Goal: Task Accomplishment & Management: Manage account settings

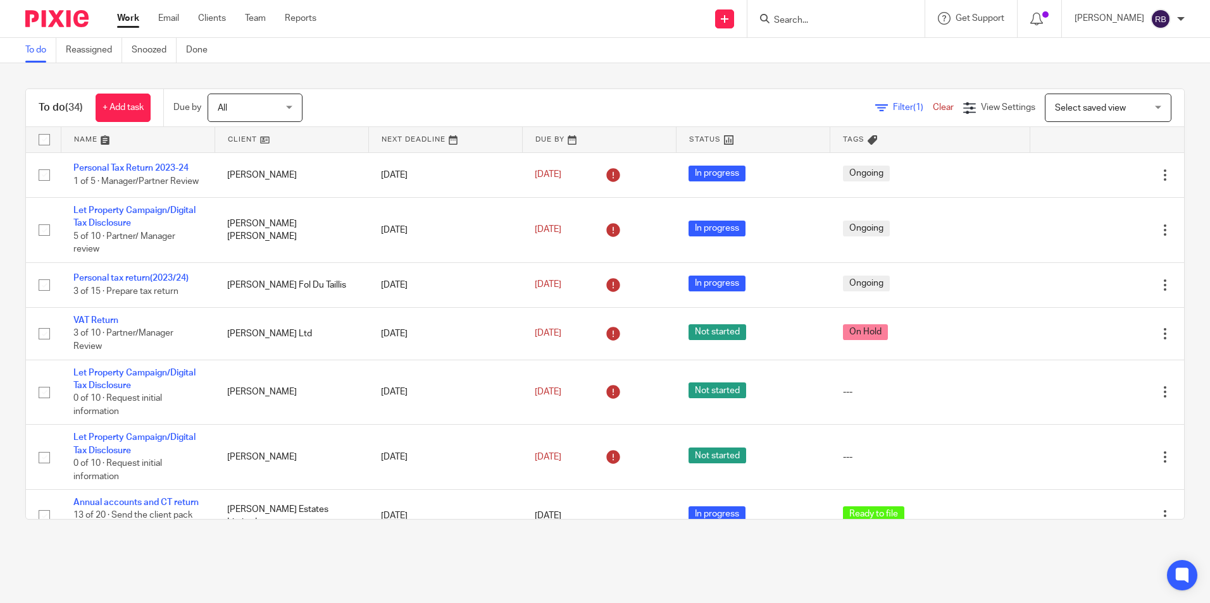
scroll to position [206, 0]
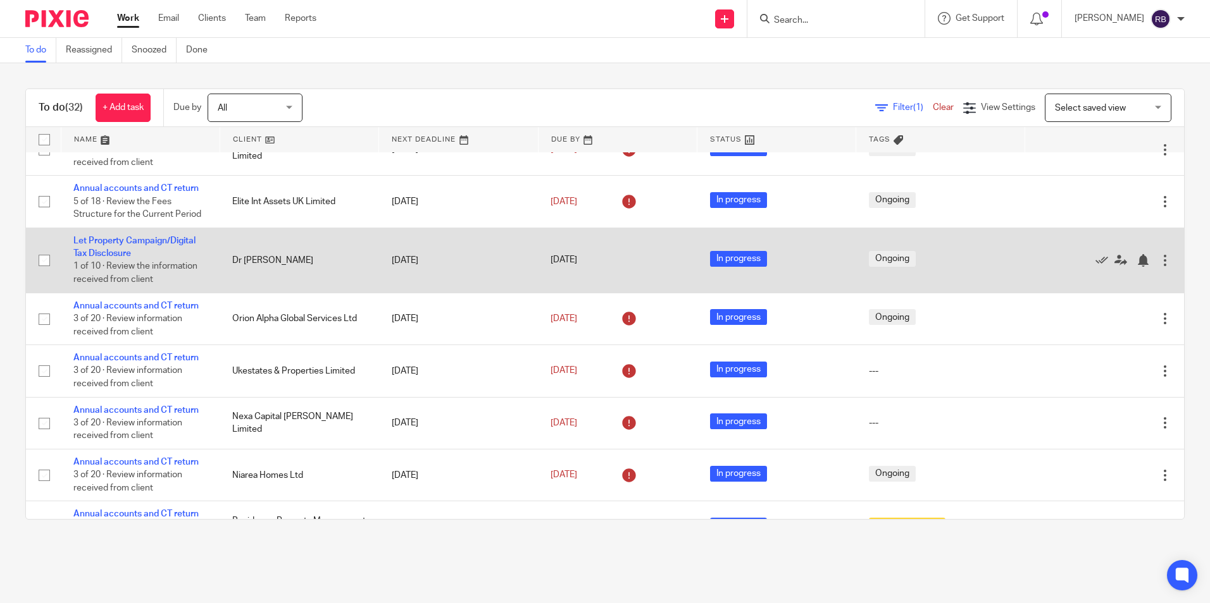
scroll to position [506, 0]
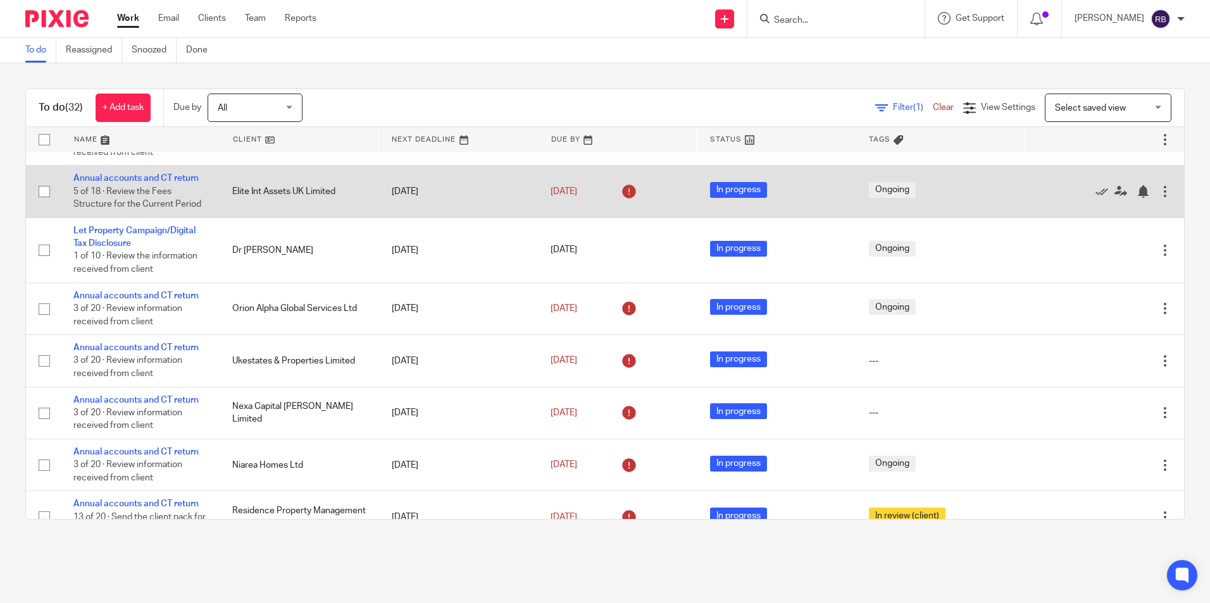
click at [122, 206] on td "Annual accounts and CT return 5 of 18 · Review the Fees Structure for the Curre…" at bounding box center [140, 192] width 159 height 52
click at [122, 209] on td "Annual accounts and CT return 5 of 18 · Review the Fees Structure for the Curre…" at bounding box center [140, 192] width 159 height 52
click at [123, 183] on link "Annual accounts and CT return" at bounding box center [135, 178] width 125 height 9
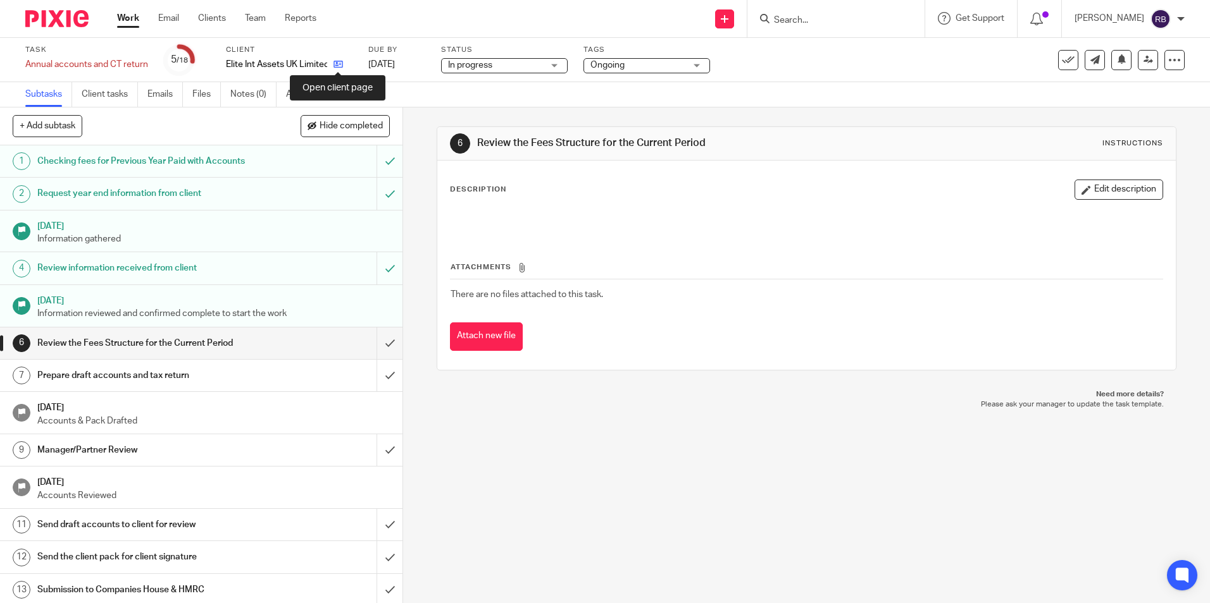
click at [339, 69] on icon at bounding box center [337, 63] width 9 height 9
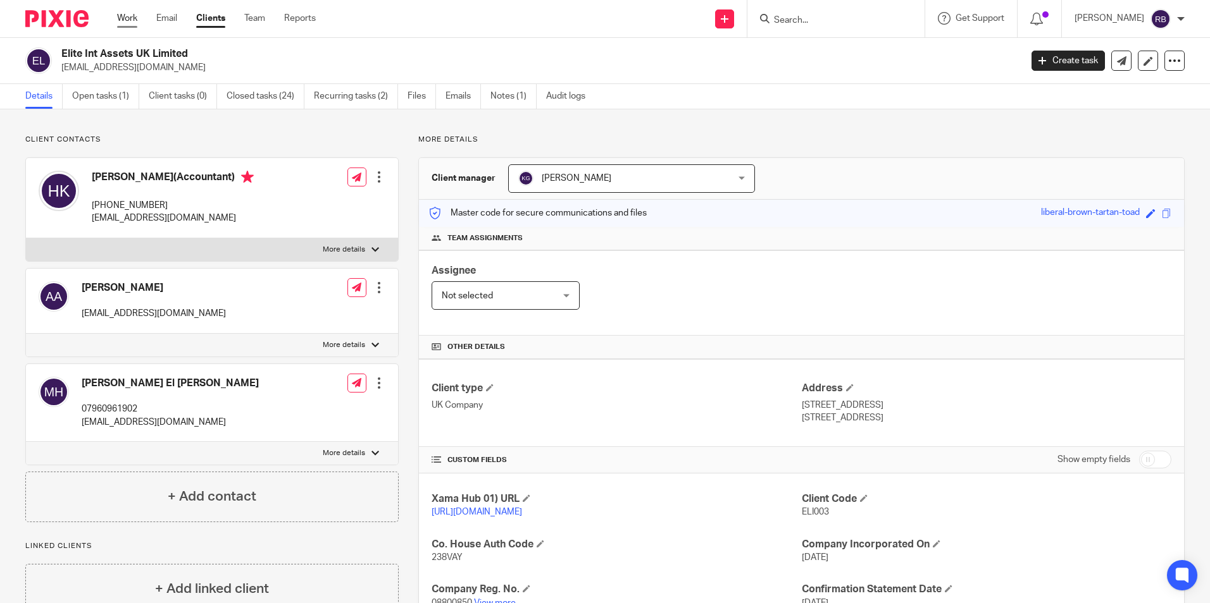
click at [132, 16] on link "Work" at bounding box center [127, 18] width 20 height 13
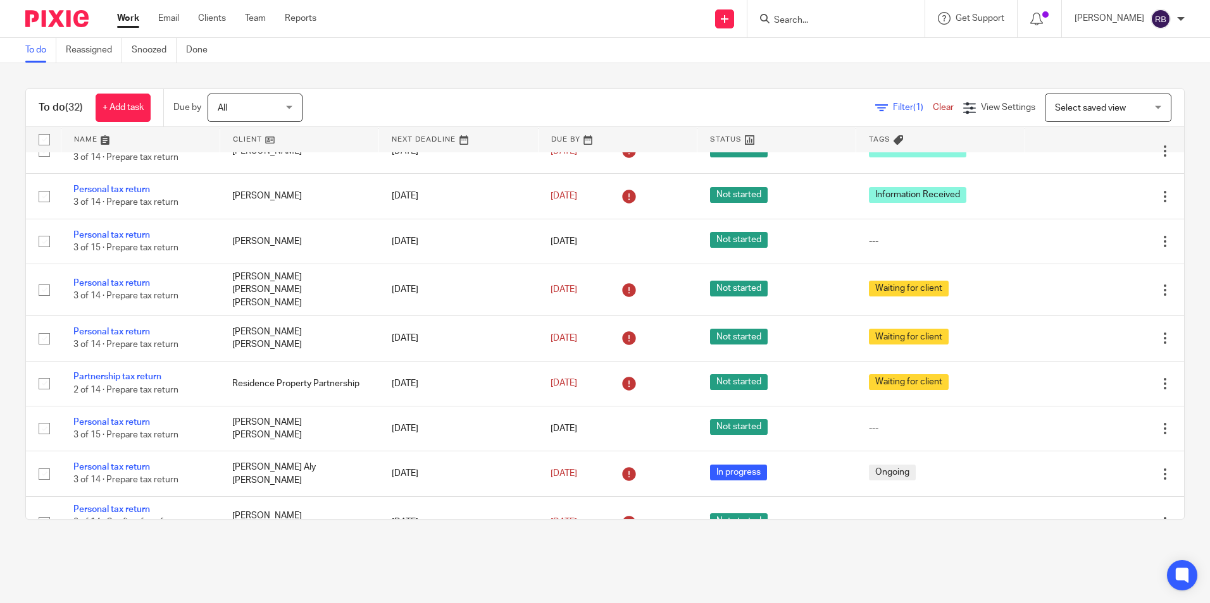
scroll to position [1013, 0]
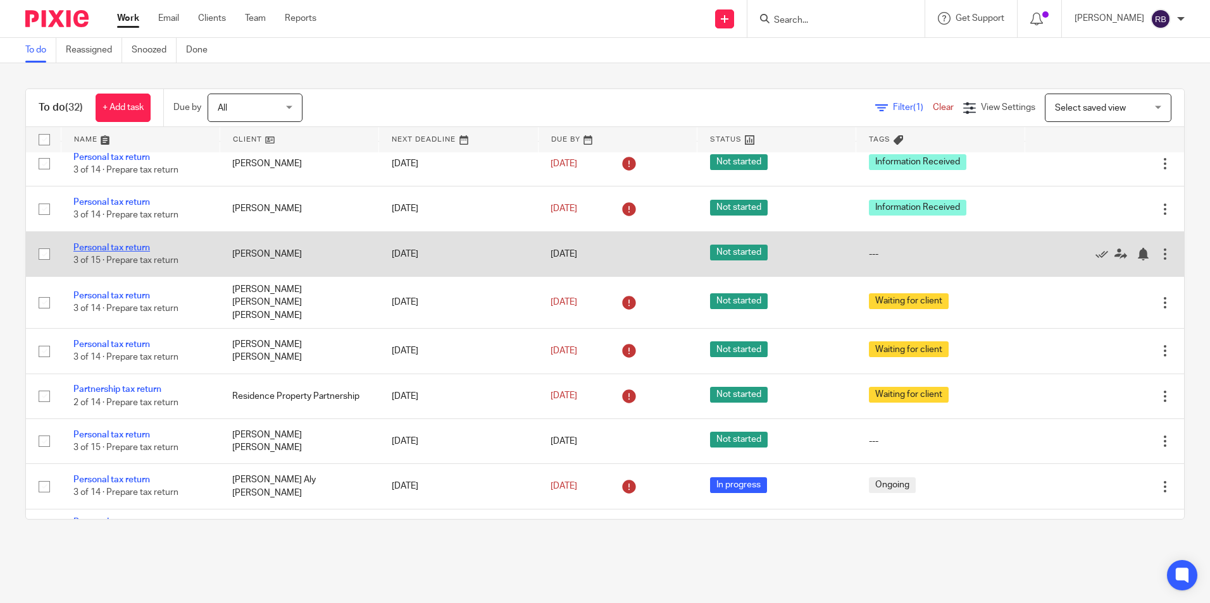
click at [125, 252] on link "Personal tax return" at bounding box center [111, 248] width 77 height 9
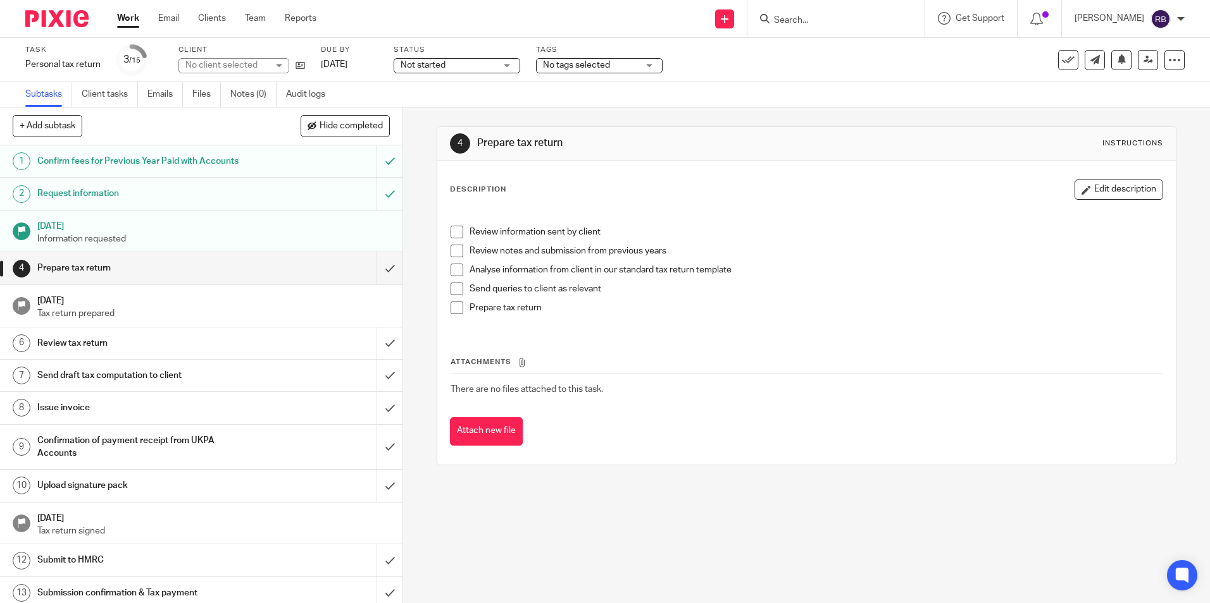
click at [424, 70] on span "Not started" at bounding box center [447, 65] width 95 height 13
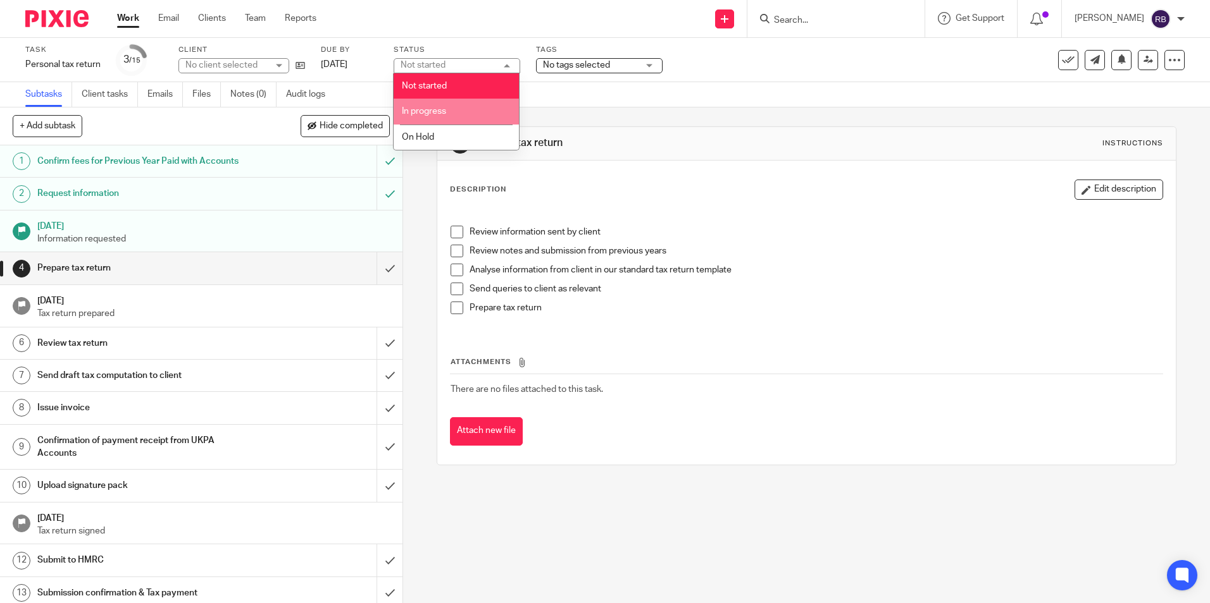
click at [433, 106] on li "In progress" at bounding box center [455, 112] width 125 height 26
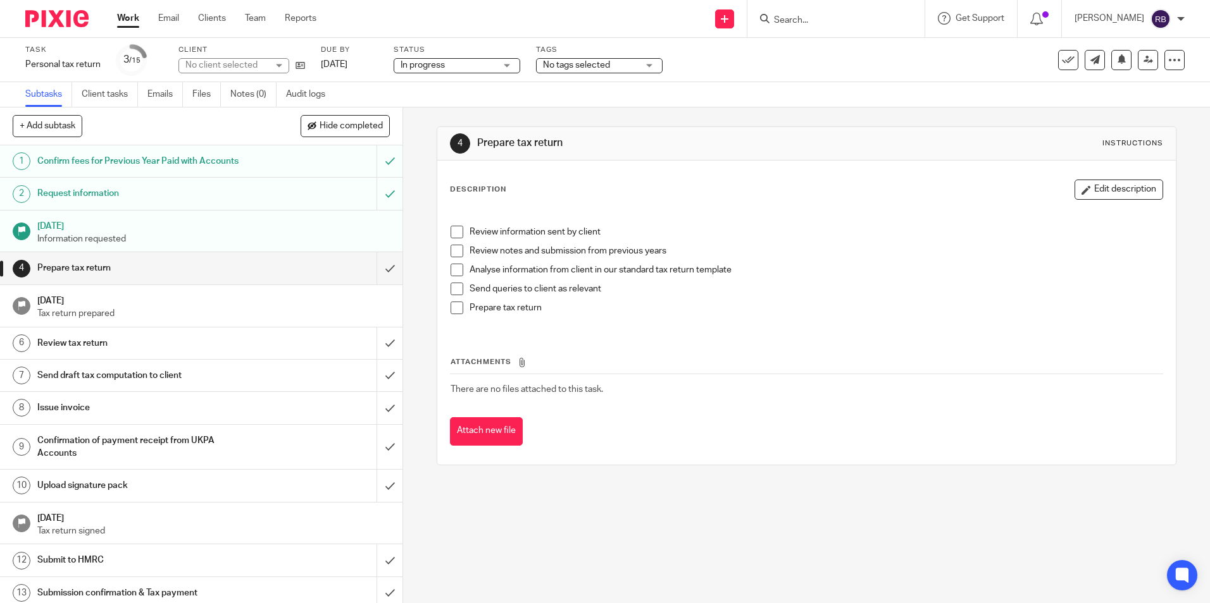
click at [588, 80] on div "Task Personal tax return Save Personal tax return 3 /15 Client No client select…" at bounding box center [605, 60] width 1210 height 44
click at [596, 58] on div "Tags No tags selected Haven't Started yet Information Received In Partner/Manag…" at bounding box center [599, 60] width 127 height 30
drag, startPoint x: 596, startPoint y: 58, endPoint x: 595, endPoint y: 68, distance: 10.2
click at [595, 68] on span "No tags selected" at bounding box center [576, 65] width 67 height 9
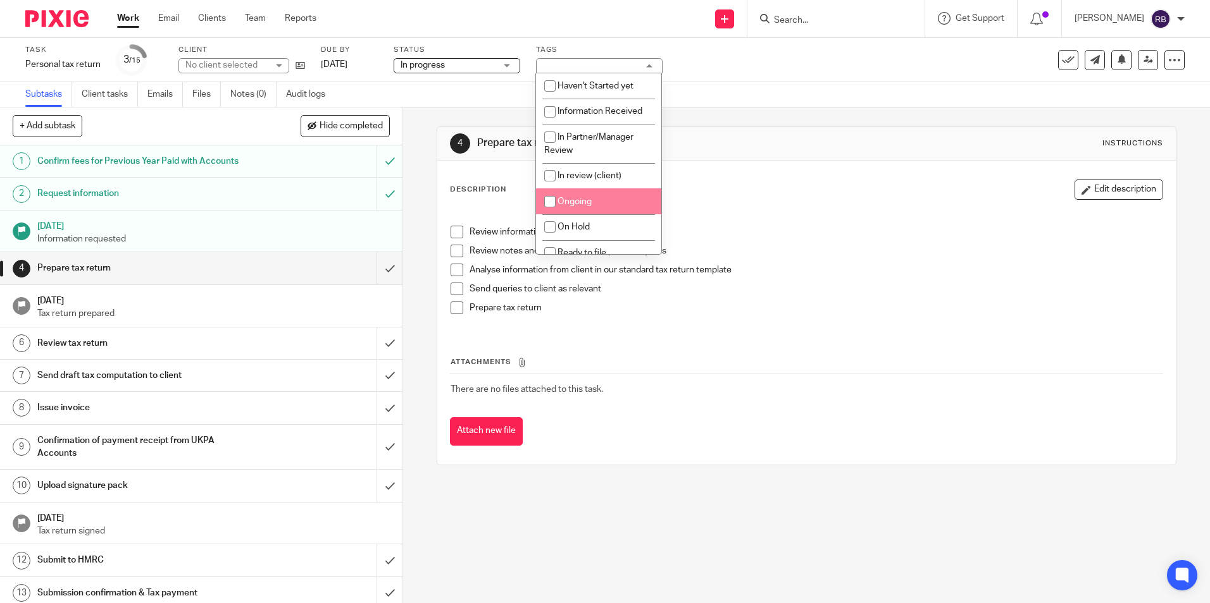
click at [558, 191] on input "checkbox" at bounding box center [550, 202] width 24 height 24
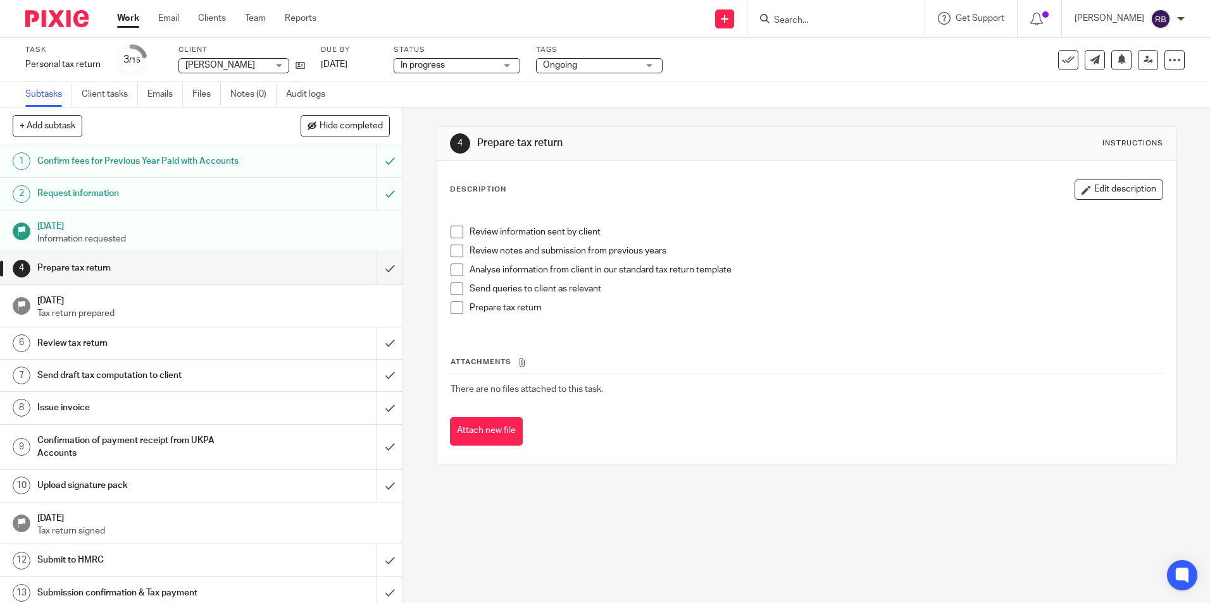
click at [726, 118] on div "4 Prepare tax return Instructions Description Edit description Review informati…" at bounding box center [805, 296] width 739 height 377
click at [299, 68] on icon at bounding box center [299, 65] width 9 height 9
click at [140, 23] on ul "Work Email Clients Team Reports" at bounding box center [226, 18] width 218 height 13
click at [130, 23] on link "Work" at bounding box center [128, 18] width 22 height 13
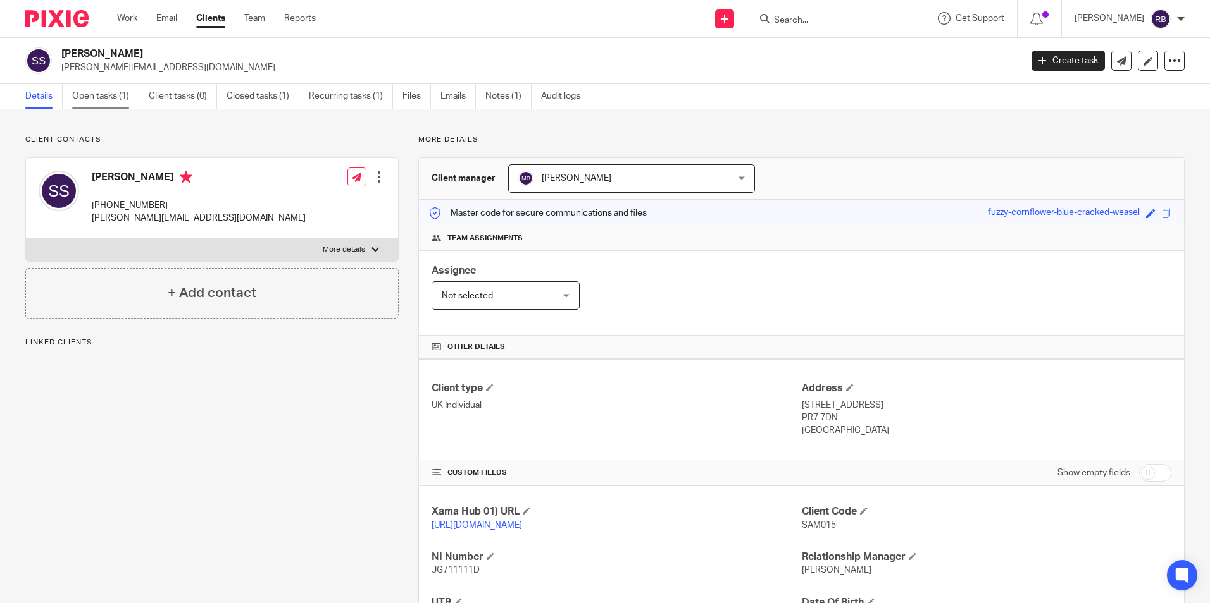
click at [130, 99] on link "Open tasks (1)" at bounding box center [105, 96] width 67 height 25
drag, startPoint x: 92, startPoint y: 176, endPoint x: 220, endPoint y: 180, distance: 127.8
click at [220, 180] on h4 "[PERSON_NAME]" at bounding box center [199, 179] width 214 height 16
click at [134, 25] on div "Work Email Clients Team Reports Work Email Clients Team Reports Settings" at bounding box center [219, 18] width 230 height 37
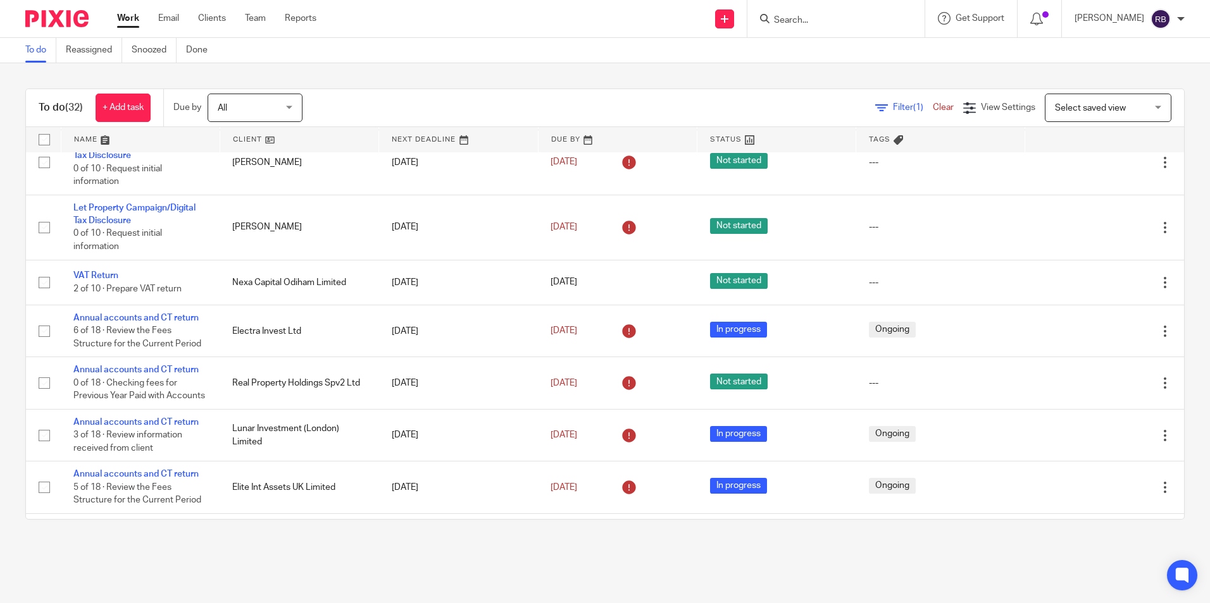
scroll to position [190, 0]
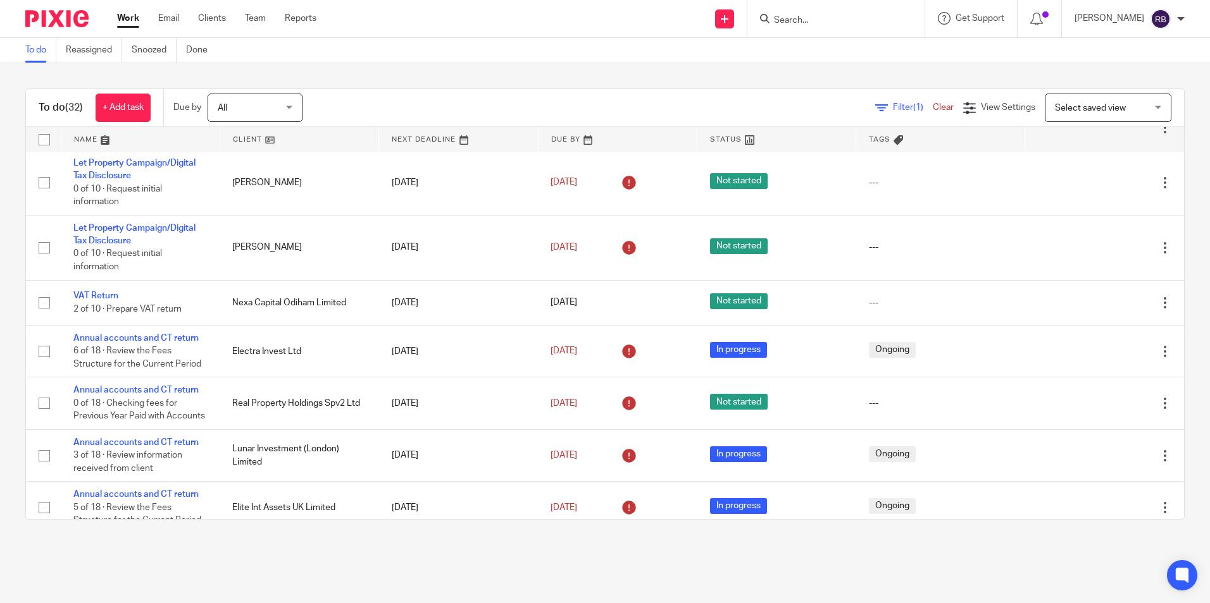
click at [130, 23] on link "Work" at bounding box center [128, 18] width 22 height 13
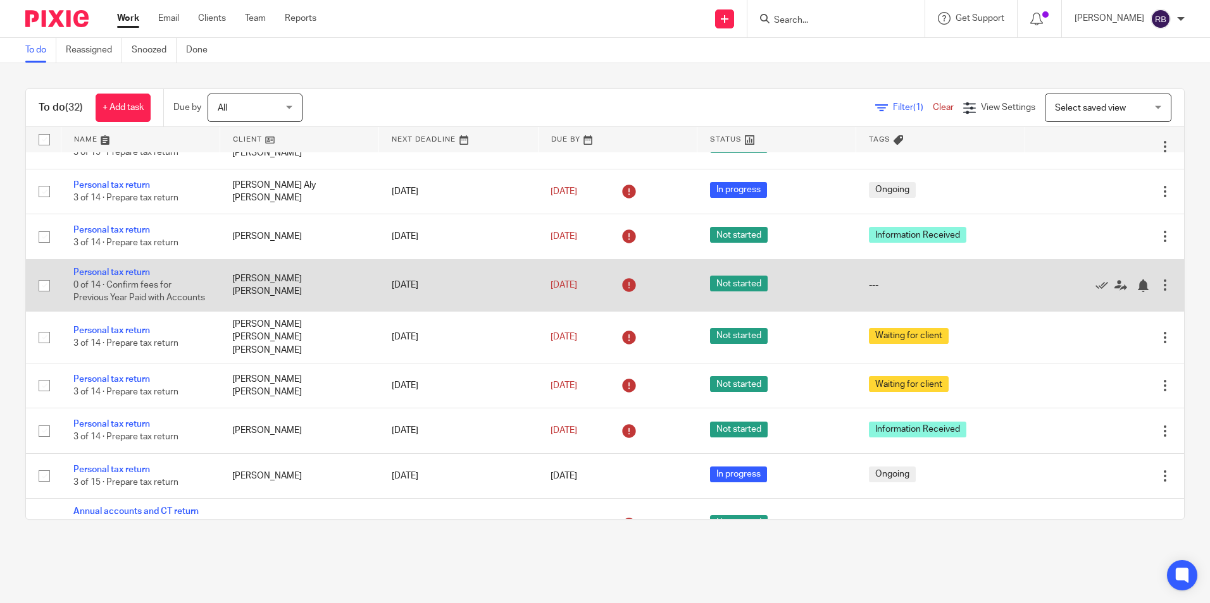
scroll to position [1139, 0]
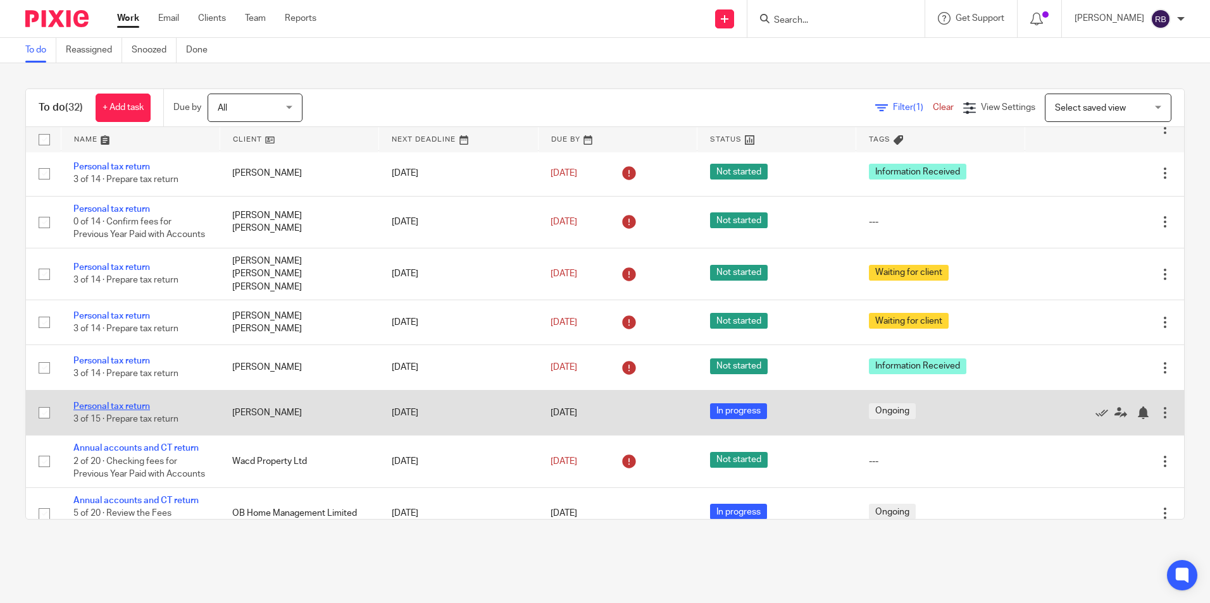
click at [130, 411] on link "Personal tax return" at bounding box center [111, 406] width 77 height 9
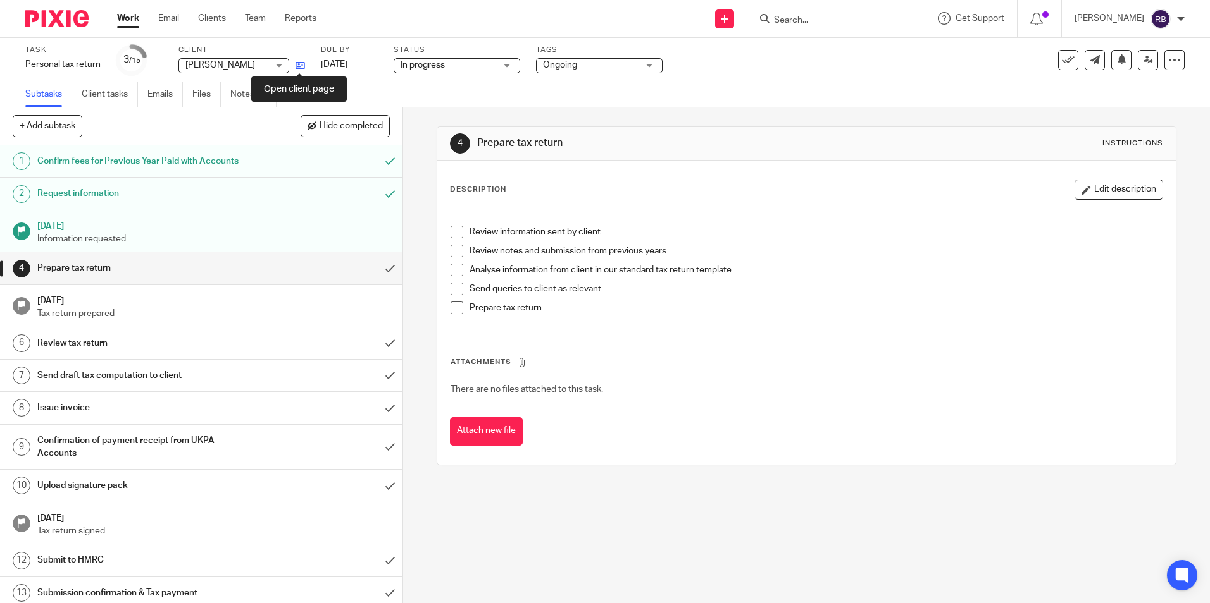
click at [299, 66] on icon at bounding box center [299, 65] width 9 height 9
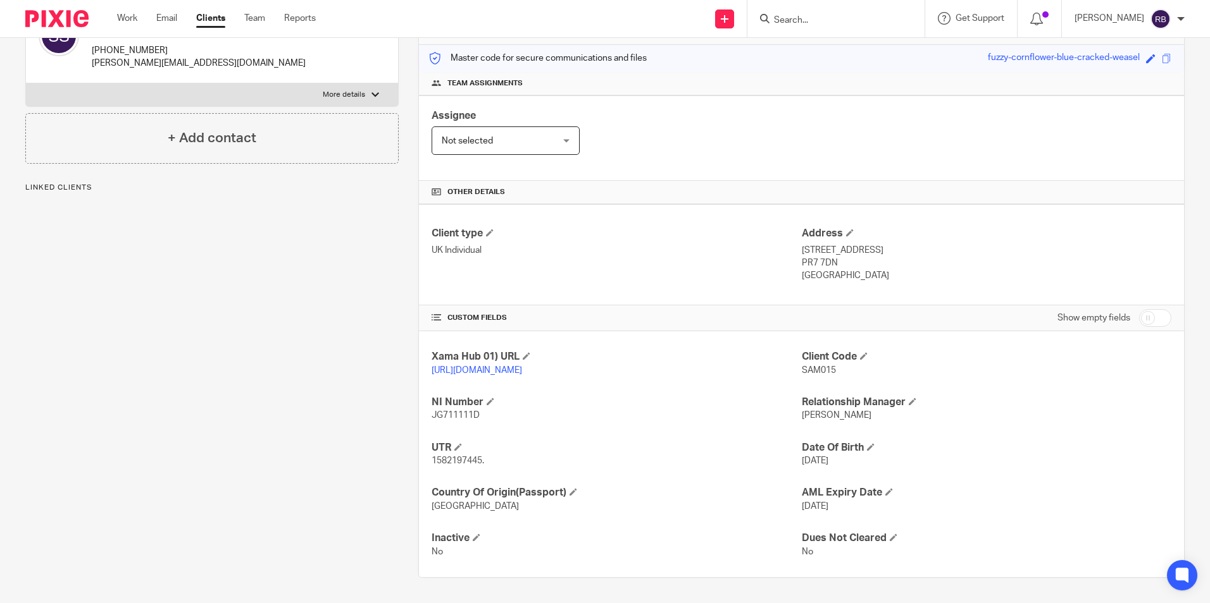
scroll to position [168, 0]
drag, startPoint x: 484, startPoint y: 460, endPoint x: 408, endPoint y: 468, distance: 76.4
click at [408, 468] on div "More details Client manager [PERSON_NAME] [PERSON_NAME] [PERSON_NAME] [PERSON_N…" at bounding box center [792, 279] width 786 height 598
copy span "1582197445."
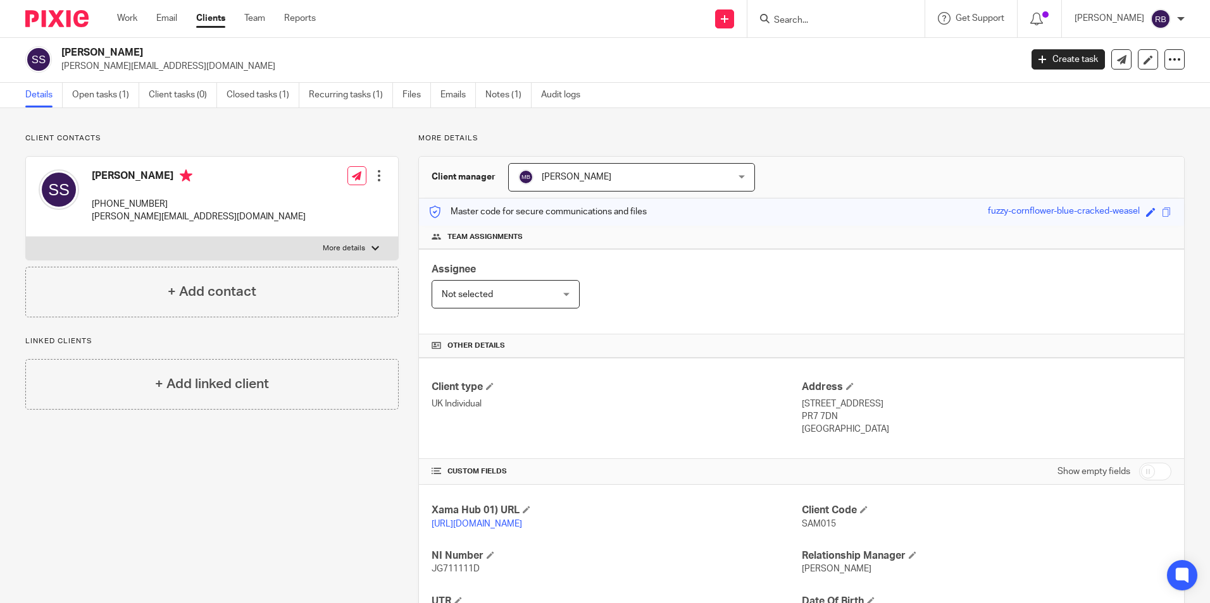
scroll to position [0, 0]
